Goal: Task Accomplishment & Management: Manage account settings

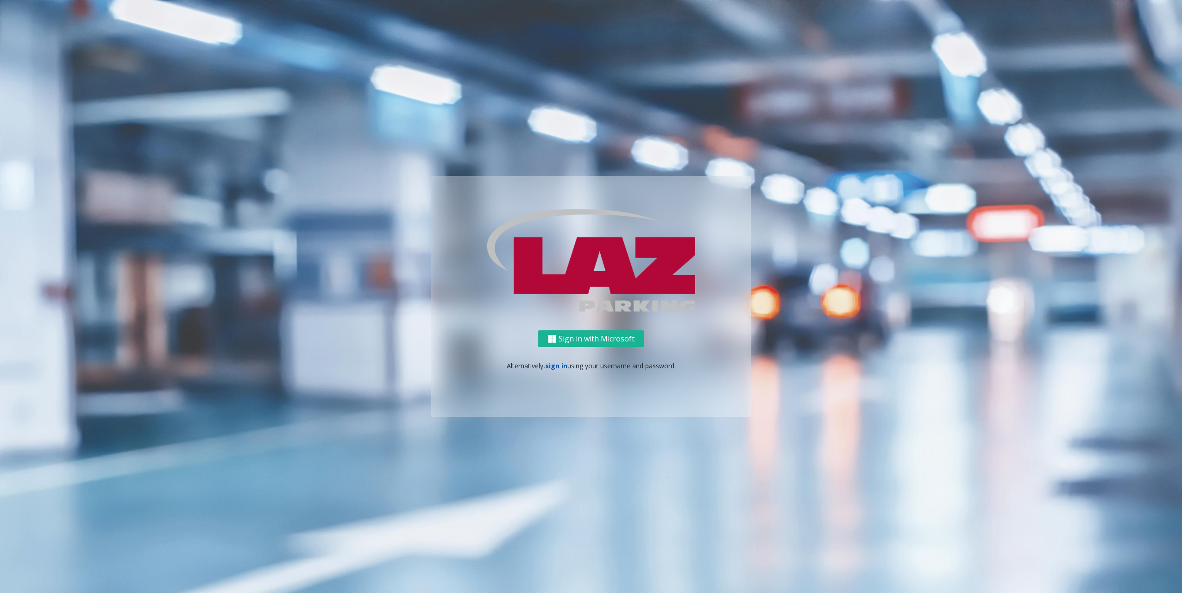
click at [557, 365] on link "sign in" at bounding box center [556, 365] width 22 height 9
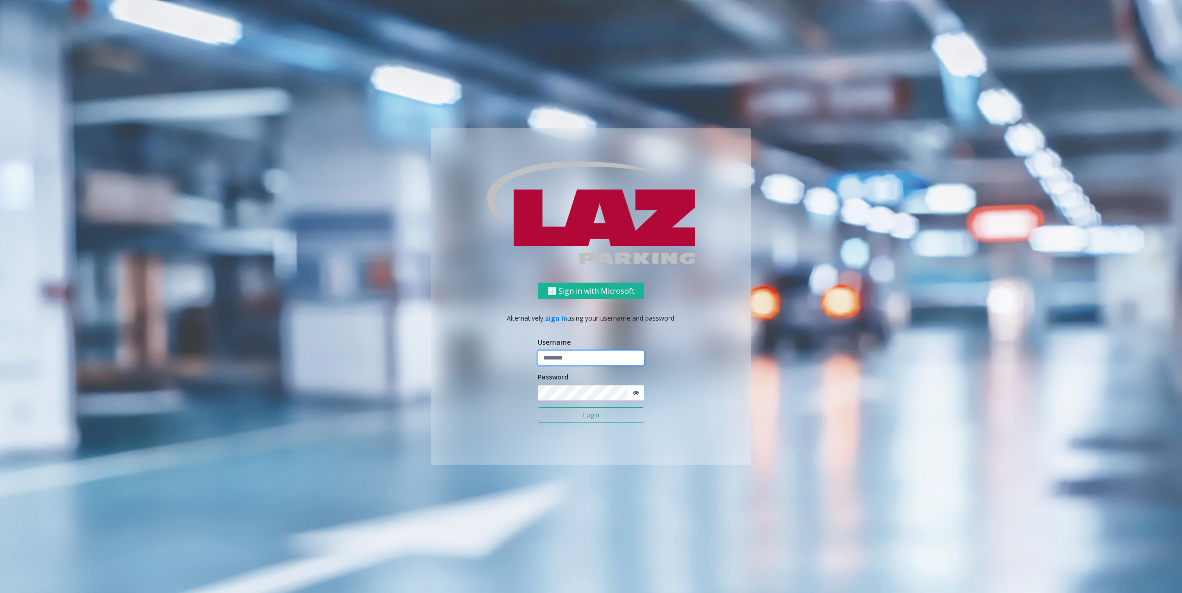
type input "*******"
click at [558, 416] on button "Login" at bounding box center [591, 415] width 107 height 16
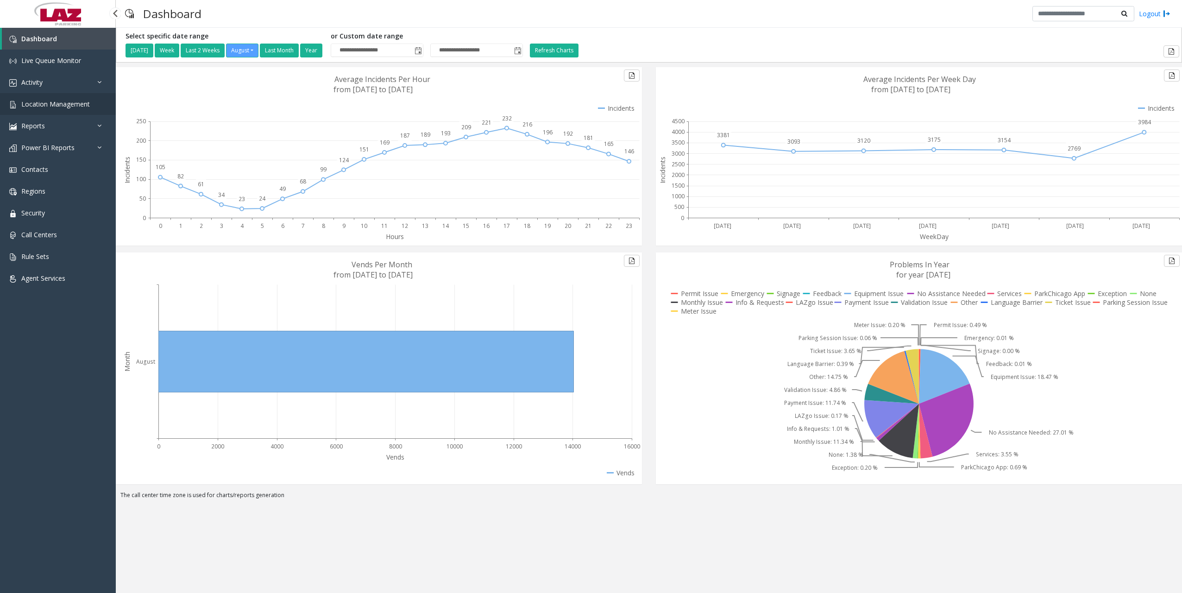
click at [50, 107] on span "Location Management" at bounding box center [55, 104] width 69 height 9
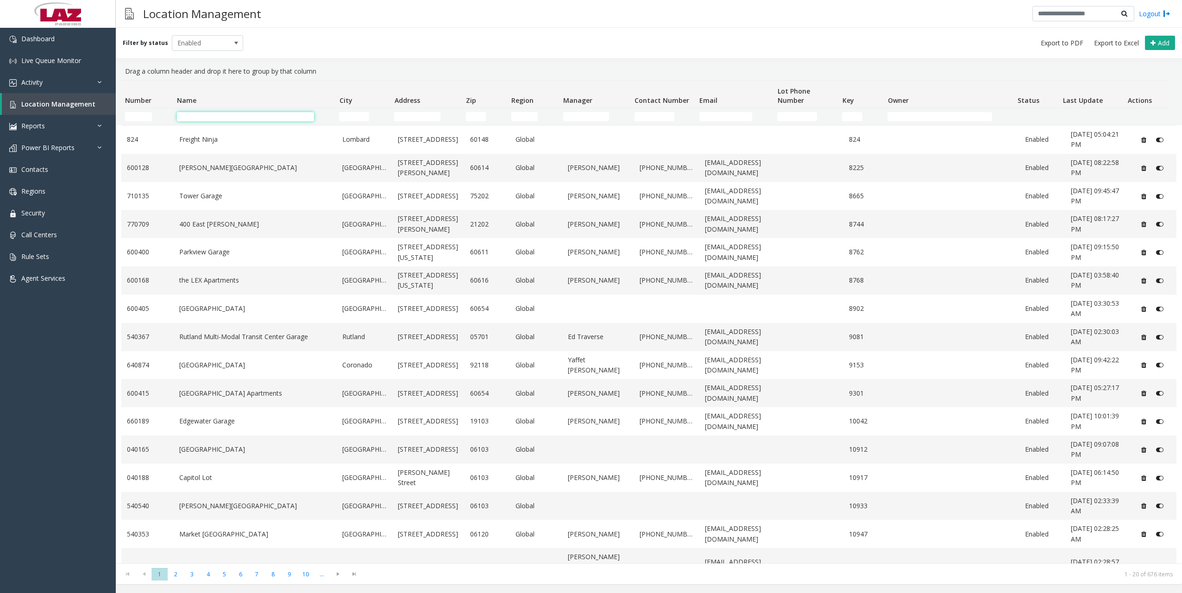
click at [187, 116] on input "Name Filter" at bounding box center [245, 116] width 137 height 9
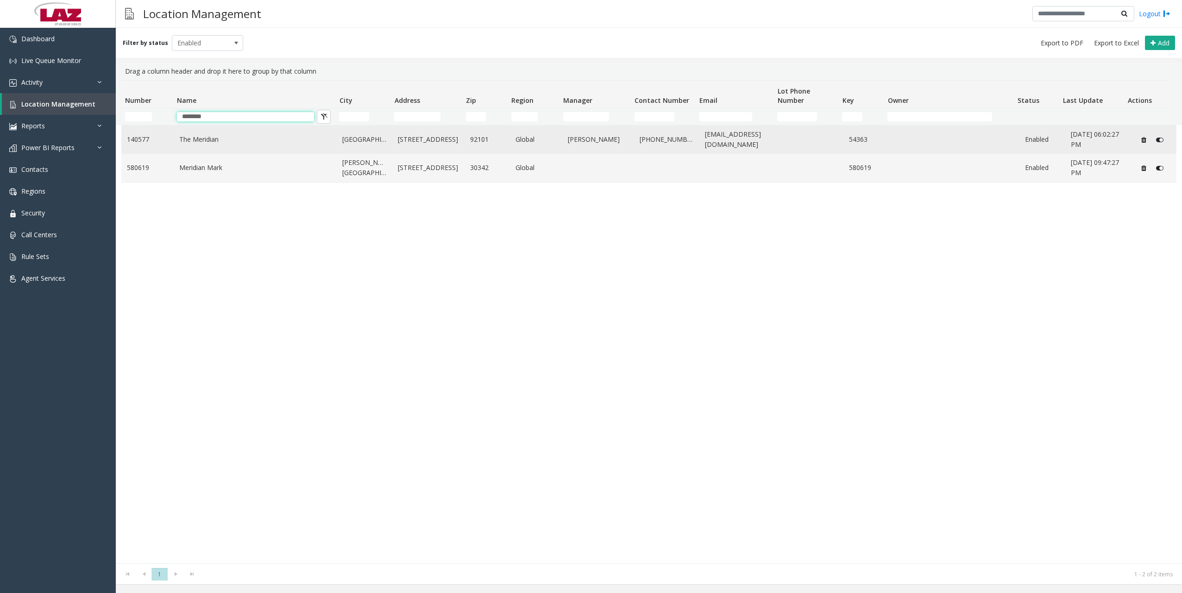
type input "********"
click at [221, 142] on link "The Meridian" at bounding box center [255, 139] width 152 height 10
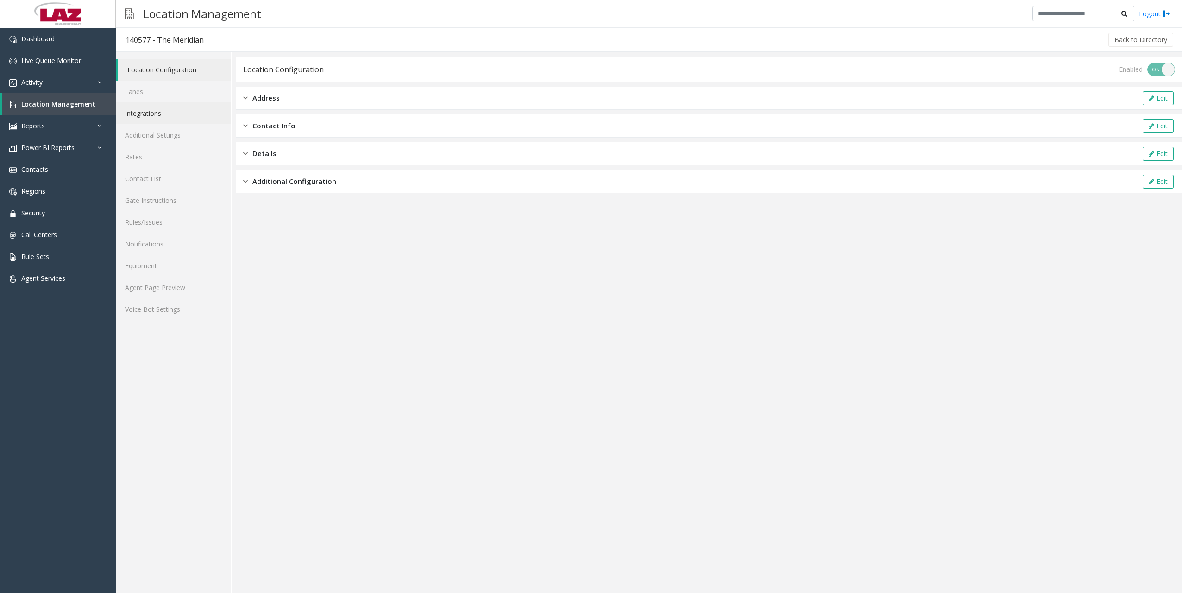
click at [156, 114] on link "Integrations" at bounding box center [173, 113] width 115 height 22
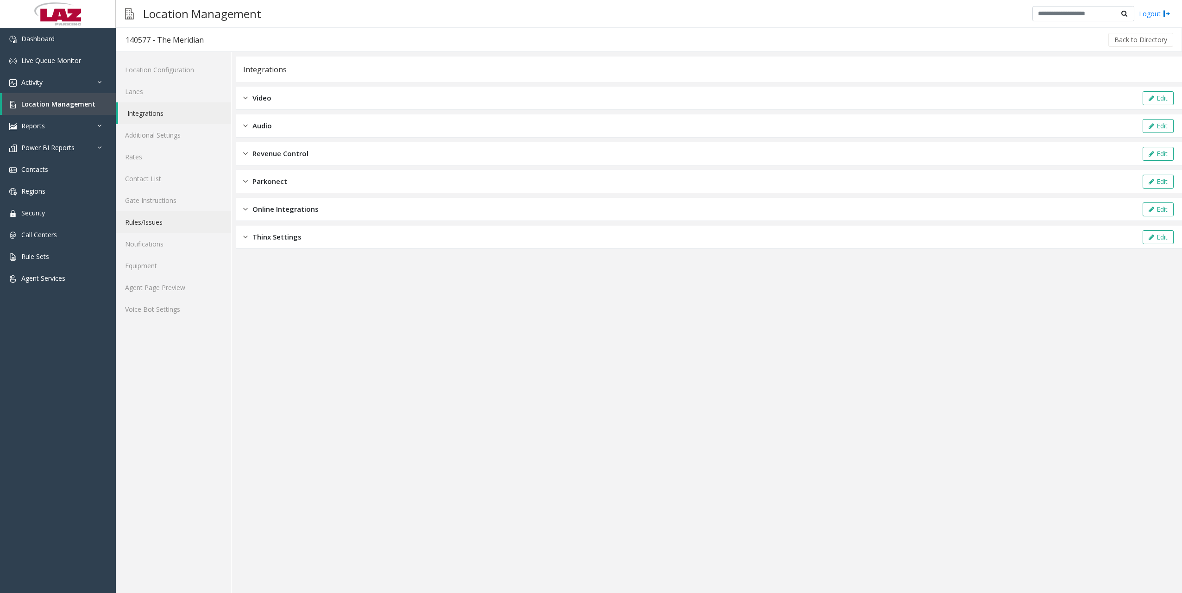
click at [153, 226] on link "Rules/Issues" at bounding box center [173, 222] width 115 height 22
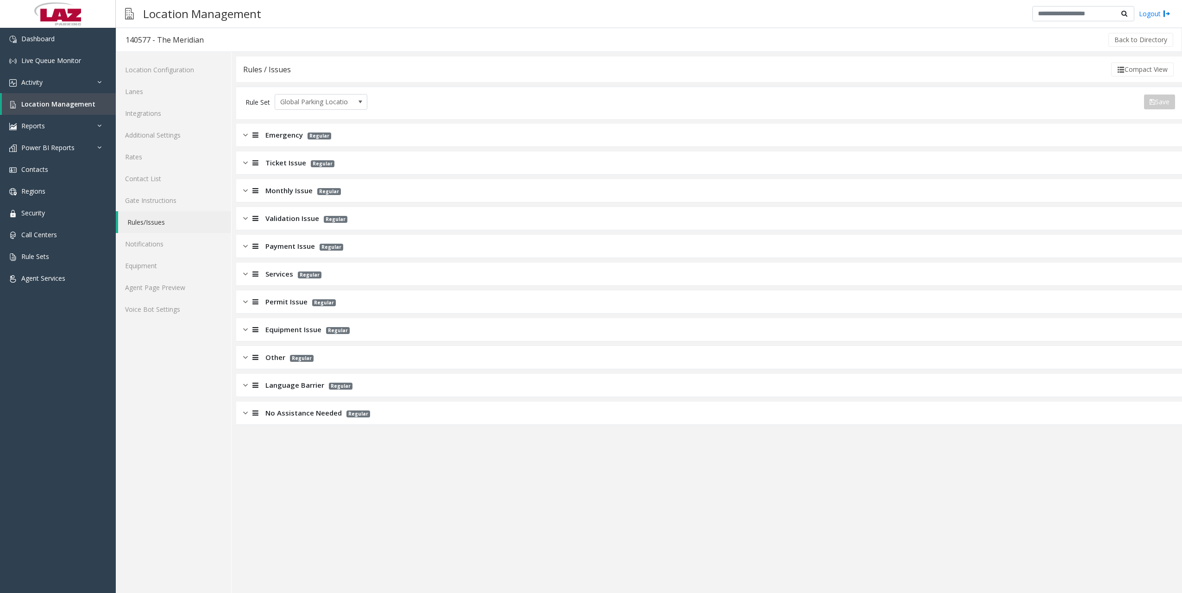
click at [281, 326] on span "Equipment Issue" at bounding box center [293, 329] width 56 height 11
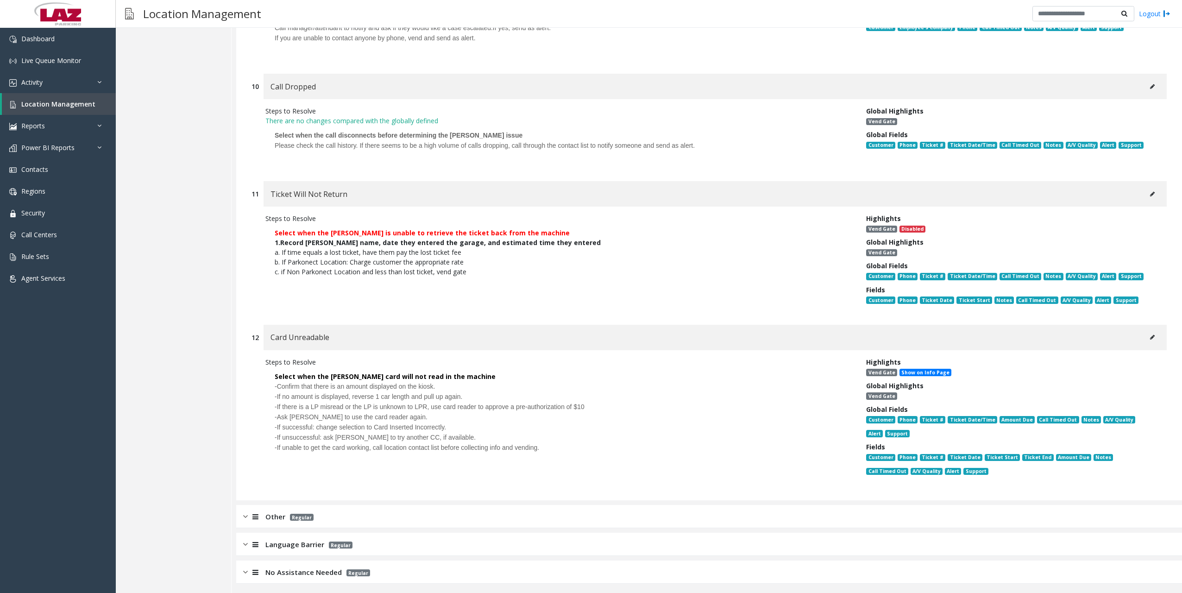
scroll to position [1827, 0]
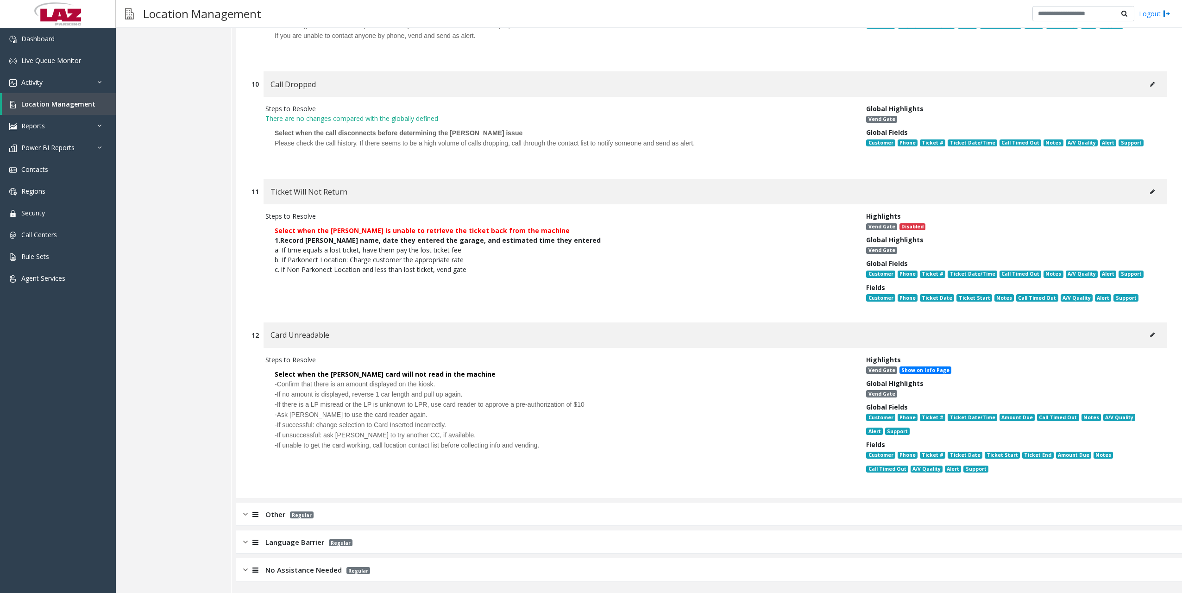
drag, startPoint x: 472, startPoint y: 395, endPoint x: 270, endPoint y: 384, distance: 202.2
click at [270, 384] on p "Select when the [PERSON_NAME] card will not read in the machine -Confirm that t…" at bounding box center [558, 410] width 587 height 90
drag, startPoint x: 270, startPoint y: 384, endPoint x: 314, endPoint y: 418, distance: 55.9
click at [314, 418] on span "-Ask [PERSON_NAME] to use the card reader again." at bounding box center [351, 414] width 153 height 7
drag, startPoint x: 271, startPoint y: 335, endPoint x: 329, endPoint y: 336, distance: 57.9
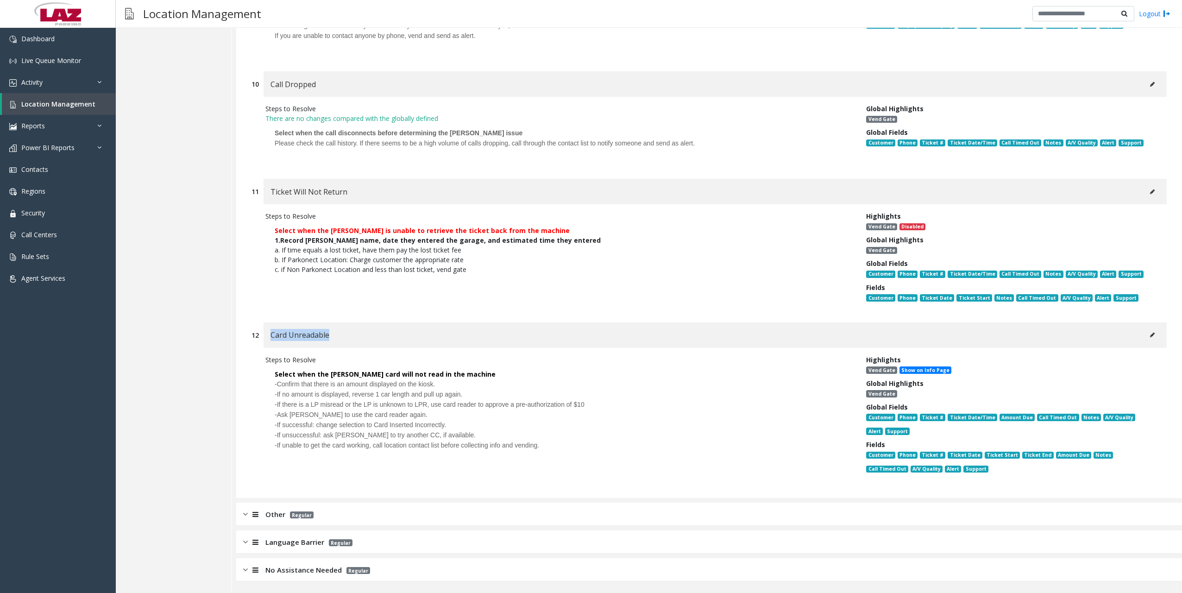
click at [329, 336] on span "Card Unreadable" at bounding box center [299, 335] width 59 height 12
drag, startPoint x: 329, startPoint y: 336, endPoint x: 308, endPoint y: 406, distance: 73.1
click at [308, 406] on span "-If there is a LP misread or the LP is unknown to LPR, use card reader to appro…" at bounding box center [430, 404] width 310 height 7
click at [1150, 335] on icon at bounding box center [1152, 335] width 5 height 6
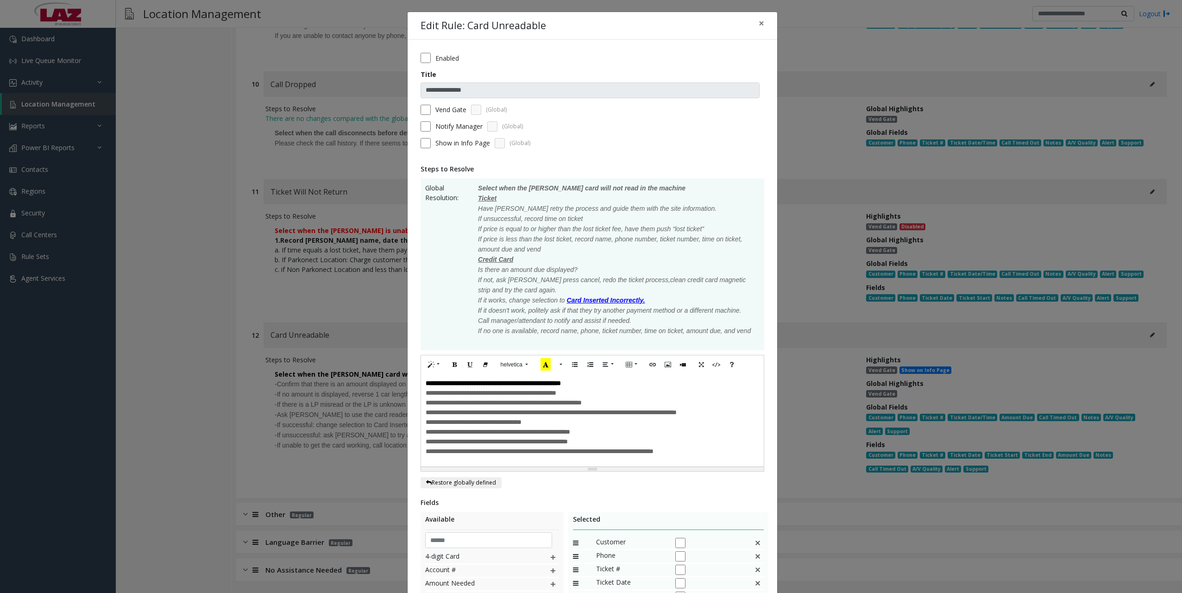
click at [429, 406] on span "**********" at bounding box center [504, 402] width 156 height 6
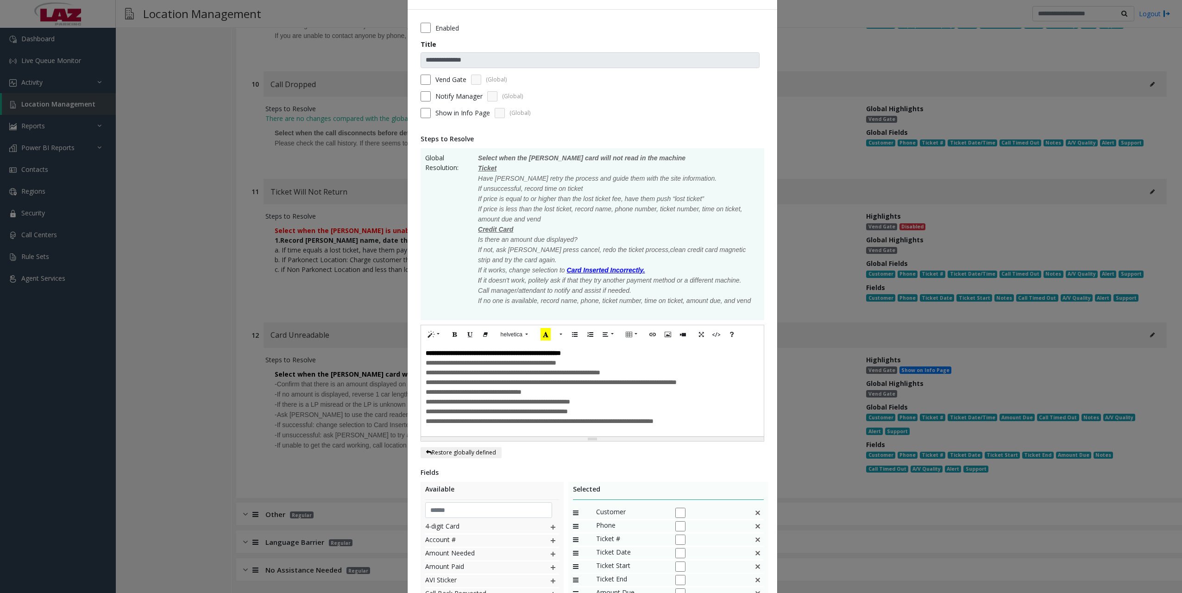
scroll to position [46, 0]
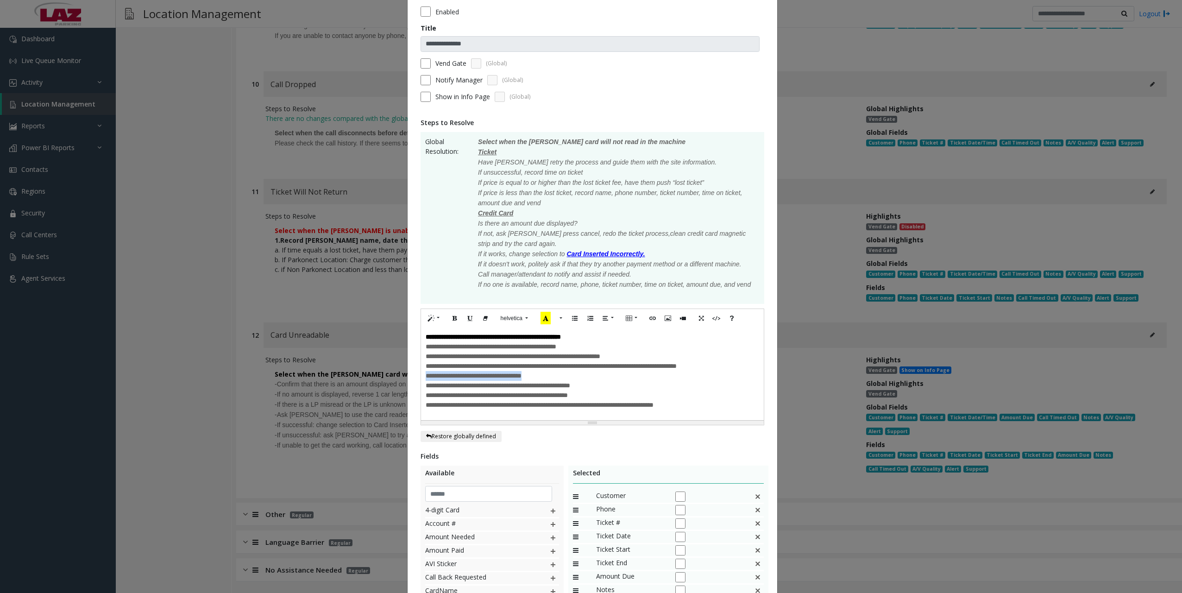
drag, startPoint x: 421, startPoint y: 378, endPoint x: 542, endPoint y: 380, distance: 120.4
click at [542, 380] on div "**********" at bounding box center [592, 373] width 343 height 93
click at [471, 389] on span "**********" at bounding box center [498, 385] width 145 height 6
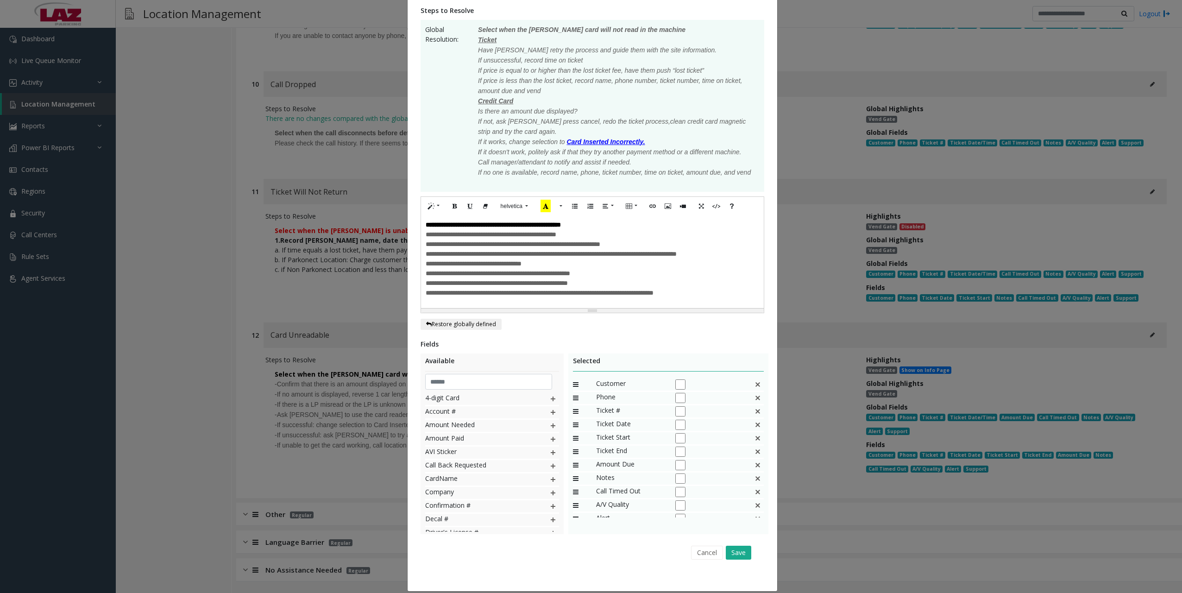
scroll to position [169, 0]
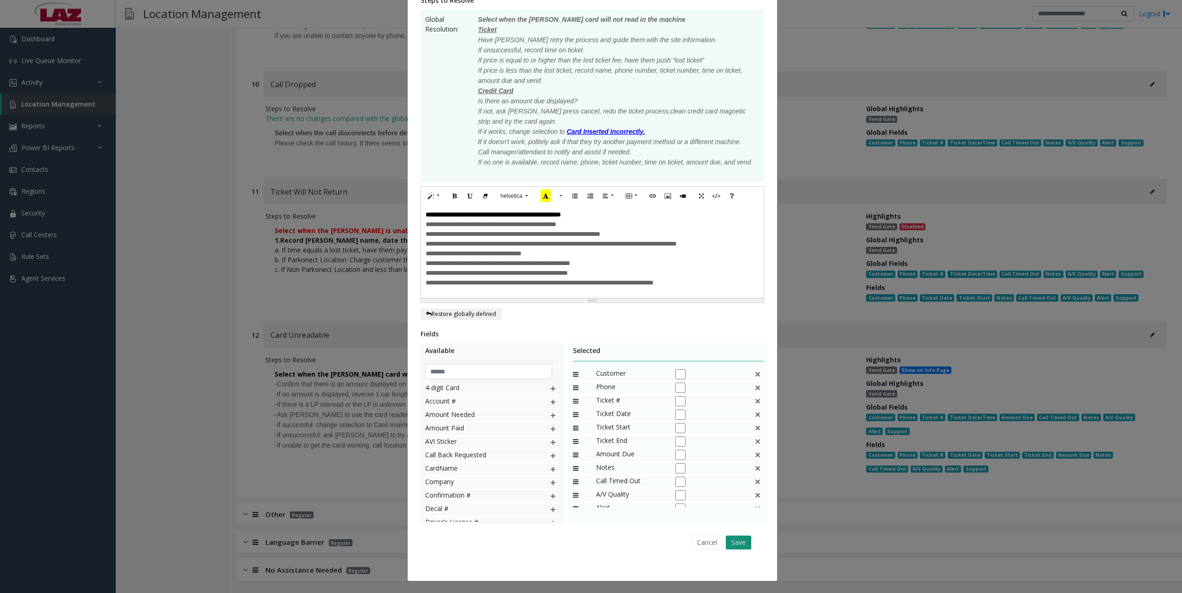
click at [740, 543] on button "Save" at bounding box center [738, 542] width 25 height 14
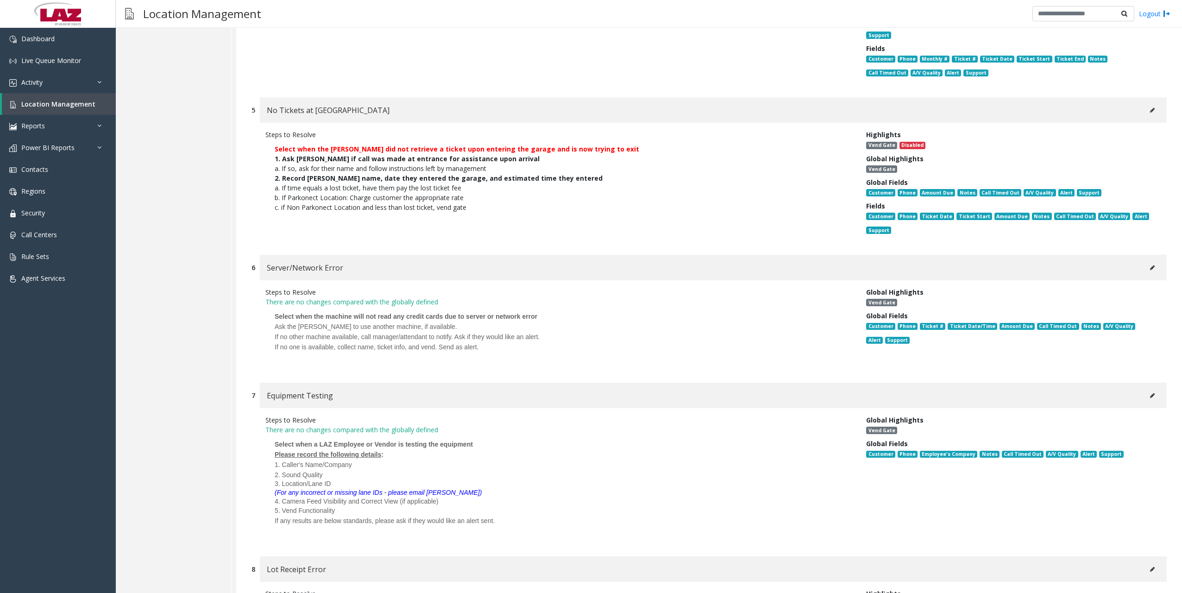
scroll to position [947, 0]
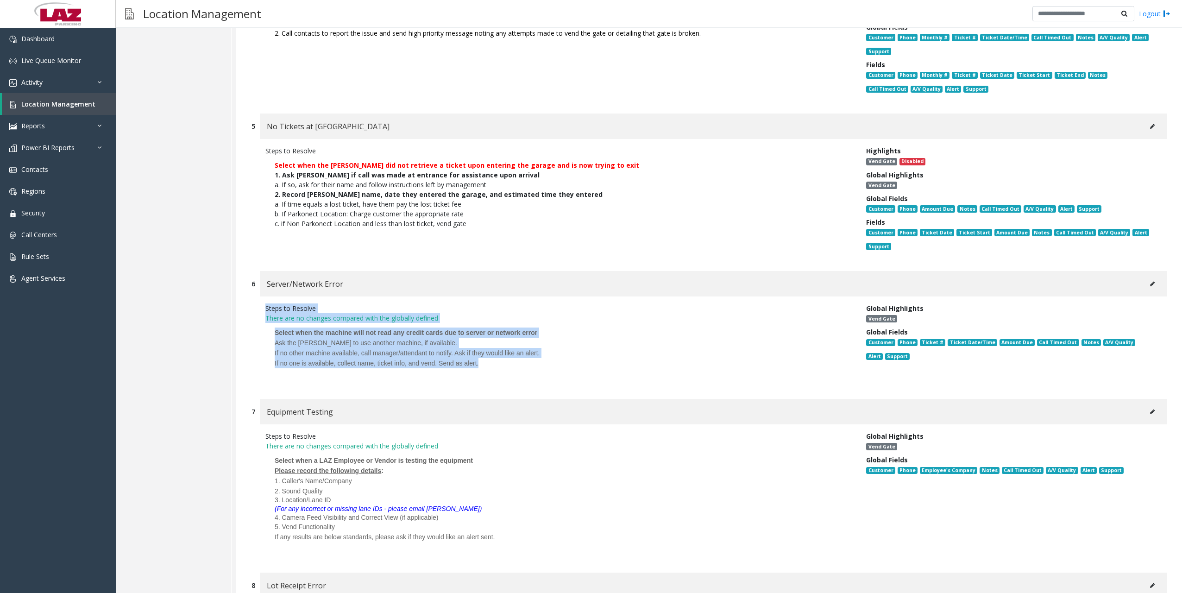
drag, startPoint x: 266, startPoint y: 310, endPoint x: 484, endPoint y: 364, distance: 224.3
click at [484, 364] on div "Steps to Resolve There are no changes compared with the globally defined Select…" at bounding box center [558, 342] width 601 height 79
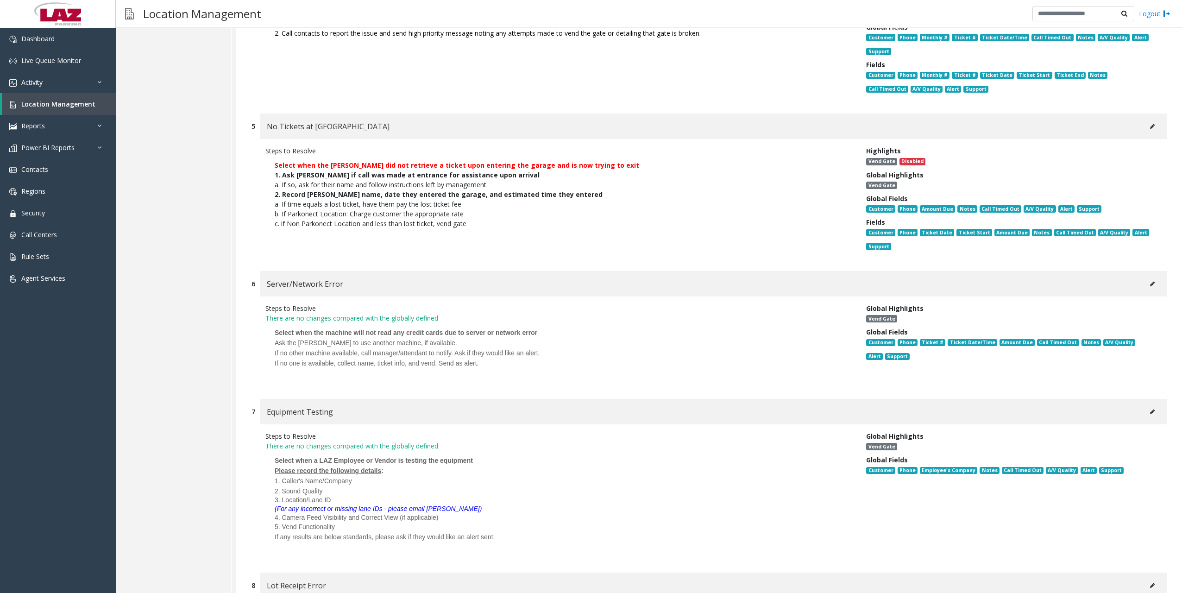
drag, startPoint x: 484, startPoint y: 364, endPoint x: 437, endPoint y: 370, distance: 46.7
click at [437, 370] on div at bounding box center [559, 373] width 568 height 10
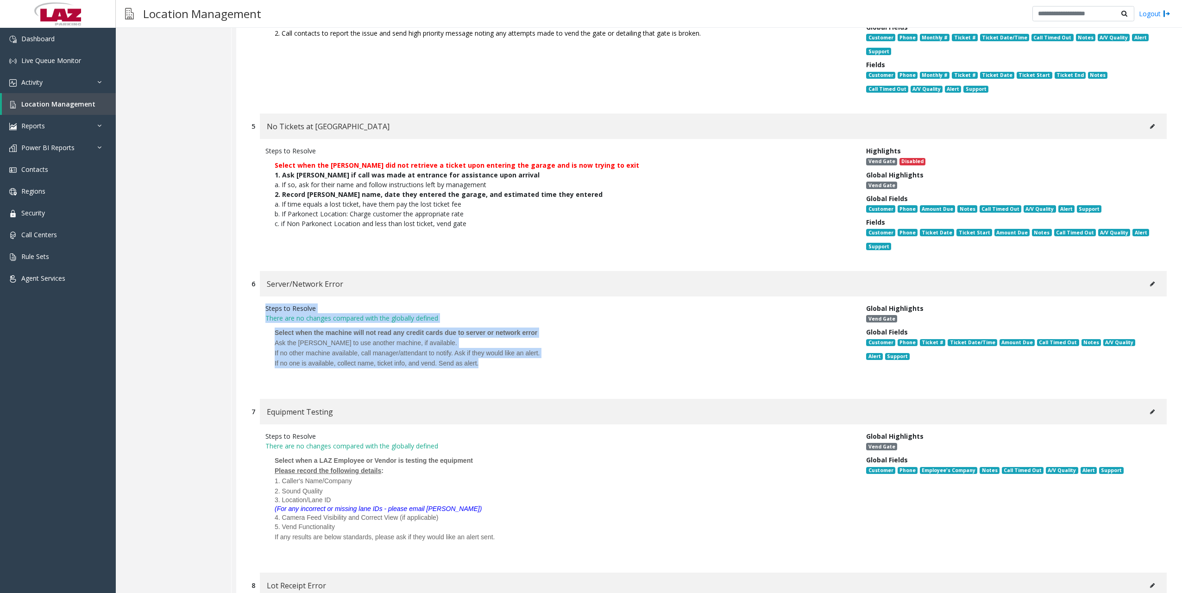
drag, startPoint x: 479, startPoint y: 357, endPoint x: 258, endPoint y: 303, distance: 227.8
click at [258, 303] on div "Steps to Resolve There are no changes compared with the globally defined Select…" at bounding box center [709, 342] width 915 height 93
drag, startPoint x: 258, startPoint y: 303, endPoint x: 289, endPoint y: 346, distance: 53.6
click at [289, 346] on div "Ask the [PERSON_NAME] to use another machine, if available." at bounding box center [559, 343] width 568 height 10
drag, startPoint x: 266, startPoint y: 309, endPoint x: 481, endPoint y: 394, distance: 231.3
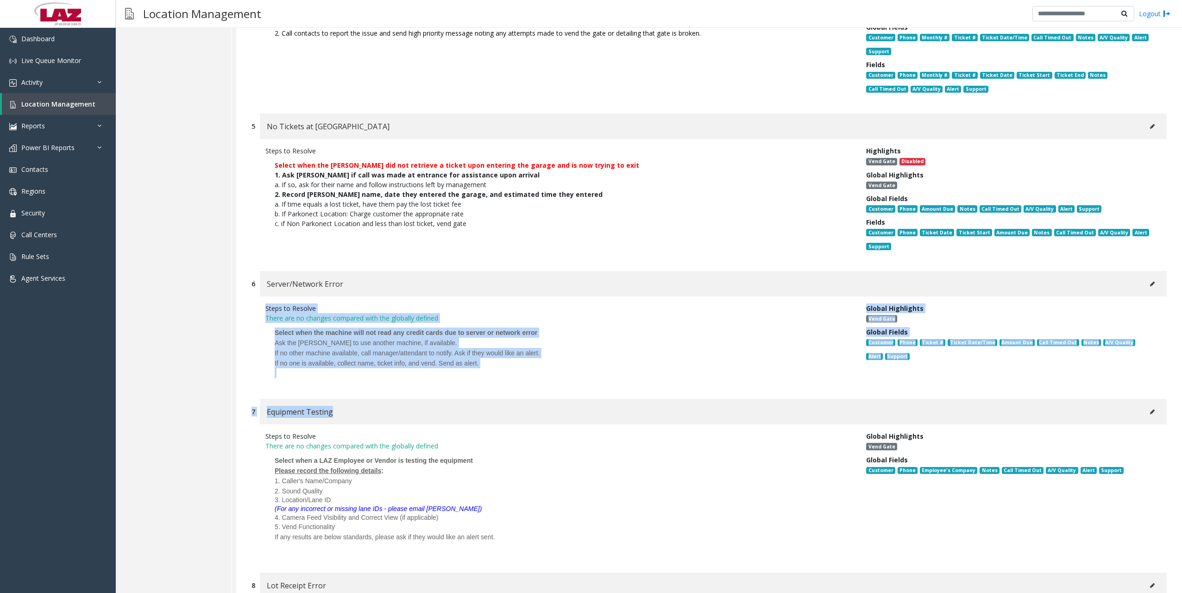
click at [481, 394] on div "1 Machine Down/Out of Order Steps to Resolve Select when the machine is off or …" at bounding box center [709, 386] width 946 height 1983
drag, startPoint x: 481, startPoint y: 394, endPoint x: 293, endPoint y: 348, distance: 194.0
click at [294, 352] on span "If no other machine available, call manager/attendant to notify. Ask if they wo…" at bounding box center [407, 352] width 265 height 7
